Goal: Check status: Check status

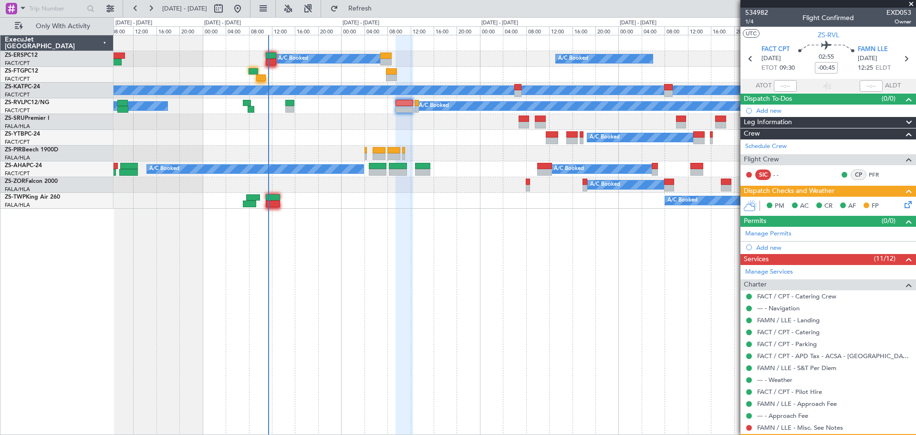
click at [548, 308] on div "A/C Booked A/C Booked A/C Booked A/C Unavailable A/C Booked A/C Unavailable A/C…" at bounding box center [515, 235] width 803 height 400
click at [912, 3] on span at bounding box center [912, 4] width 10 height 9
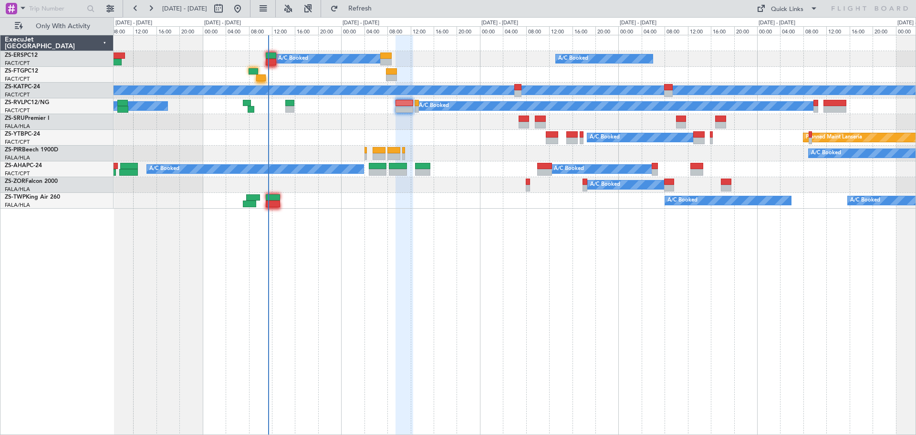
type input "0"
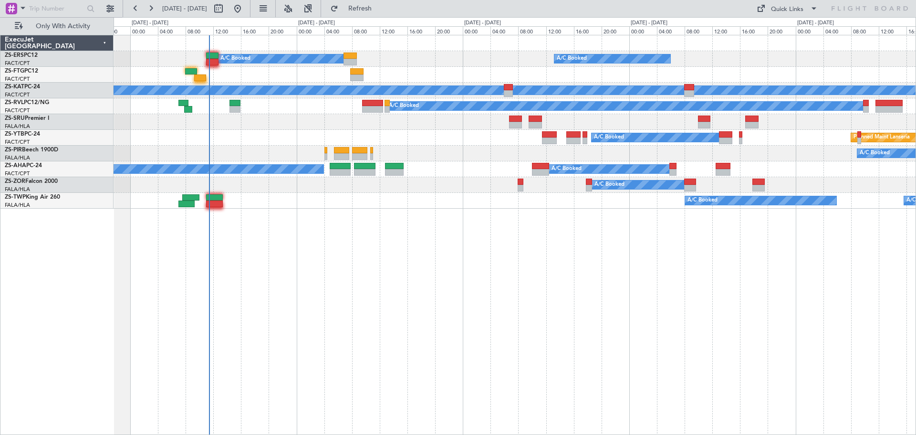
click at [419, 343] on div "A/C Booked A/C Booked A/C Booked A/C Unavailable A/C Booked A/C Unavailable A/C…" at bounding box center [515, 235] width 803 height 400
click at [501, 326] on div "A/C Booked A/C Booked A/C Booked A/C Unavailable A/C Booked A/C Unavailable A/C…" at bounding box center [515, 235] width 803 height 400
click at [373, 334] on div "A/C Booked A/C Booked A/C Booked A/C Unavailable A/C Booked A/C Unavailable A/C…" at bounding box center [515, 235] width 803 height 400
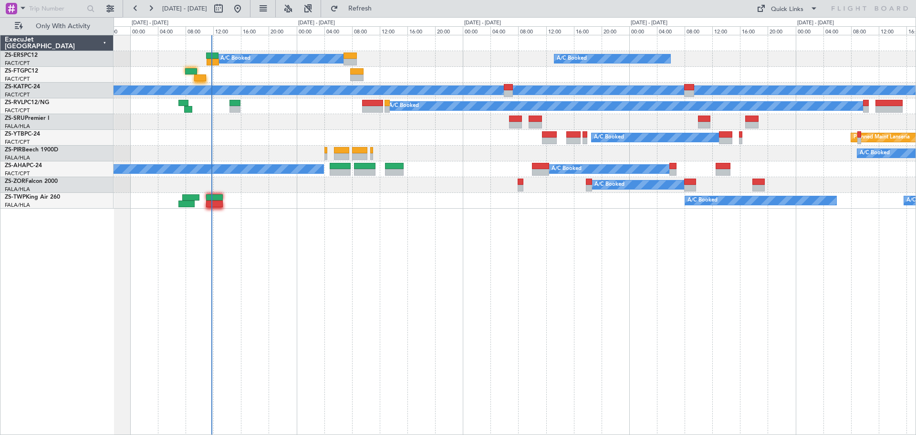
click at [410, 304] on div "A/C Booked A/C Booked A/C Booked A/C Unavailable A/C Booked A/C Unavailable A/C…" at bounding box center [515, 235] width 803 height 400
click at [413, 239] on div "A/C Booked A/C Booked A/C Booked A/C Unavailable A/C Booked A/C Unavailable A/C…" at bounding box center [515, 235] width 803 height 400
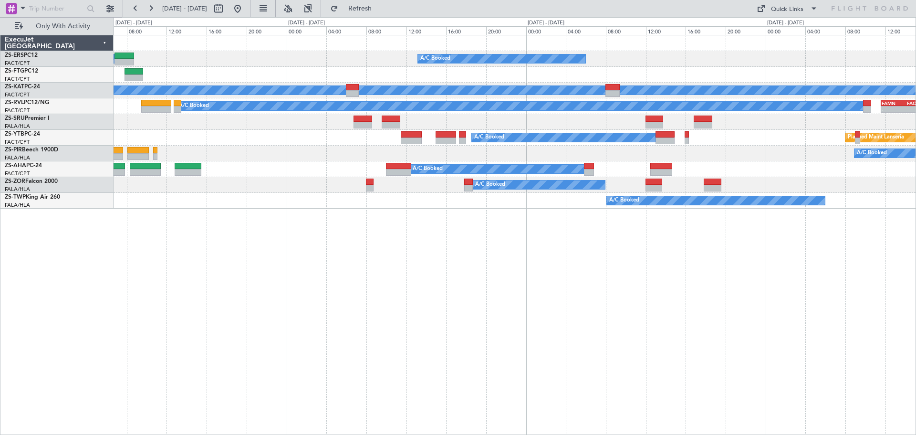
click at [533, 297] on div "A/C Booked A/C Booked A/C Unavailable A/C Booked - - FAMN 11:35 Z FACT 15:30 Z …" at bounding box center [515, 235] width 803 height 400
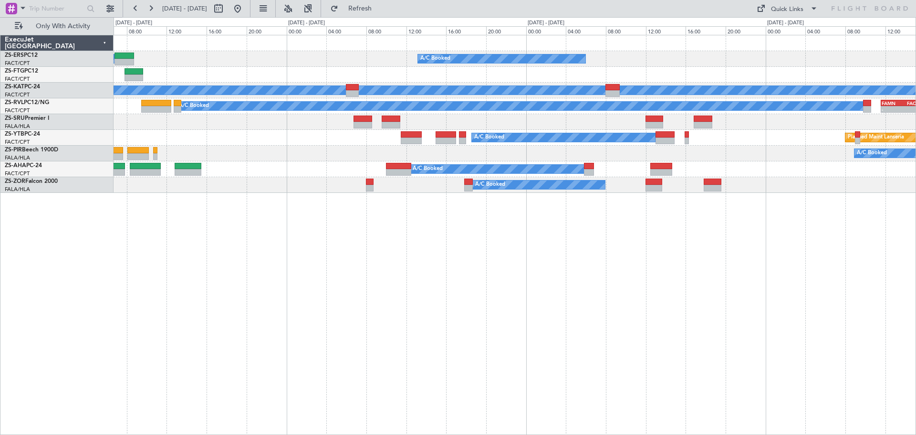
click at [354, 276] on div "A/C Booked A/C Booked A/C Unavailable A/C Booked - - FAMN 11:35 Z FACT 15:30 Z …" at bounding box center [515, 235] width 803 height 400
